Goal: Check status: Check status

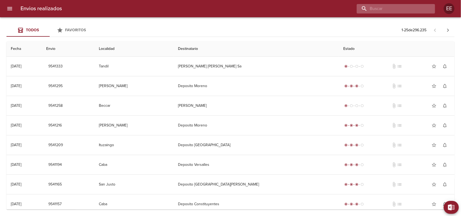
click at [396, 6] on input "buscar" at bounding box center [390, 8] width 69 height 9
click at [374, 6] on input "buscar" at bounding box center [390, 8] width 69 height 9
paste input "[PERSON_NAME]"
type input "[PERSON_NAME]"
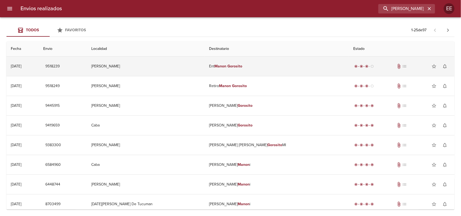
click at [174, 69] on td "[PERSON_NAME]" at bounding box center [146, 66] width 118 height 19
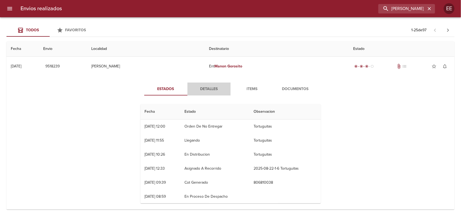
click at [200, 86] on span "Detalles" at bounding box center [209, 89] width 37 height 7
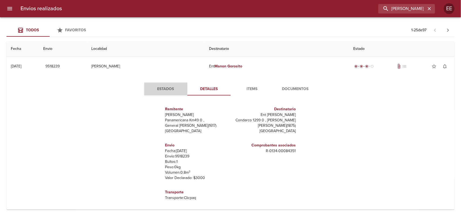
click at [164, 87] on span "Estados" at bounding box center [165, 89] width 37 height 7
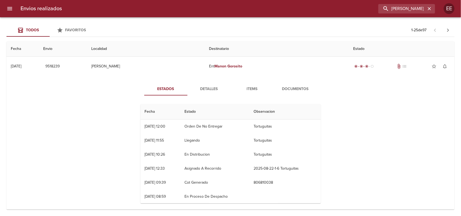
drag, startPoint x: 185, startPoint y: 127, endPoint x: 259, endPoint y: 125, distance: 74.2
click at [259, 125] on tr "22/08 [DATE] 12:00 Orden De No Entregar Tortuguitas" at bounding box center [230, 127] width 180 height 14
click at [308, 136] on td "Tortuguitas" at bounding box center [285, 141] width 72 height 14
click at [408, 120] on div "Estados Detalles Items Documentos Fecha Estado Observacion 22/08 [DATE] 12:00 O…" at bounding box center [230, 145] width 439 height 138
